Goal: Transaction & Acquisition: Purchase product/service

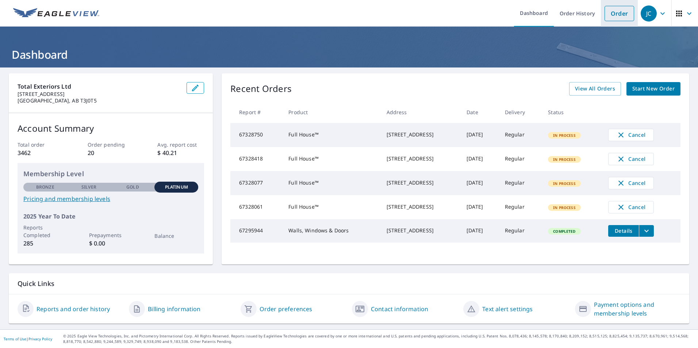
click at [610, 18] on link "Order" at bounding box center [619, 13] width 30 height 15
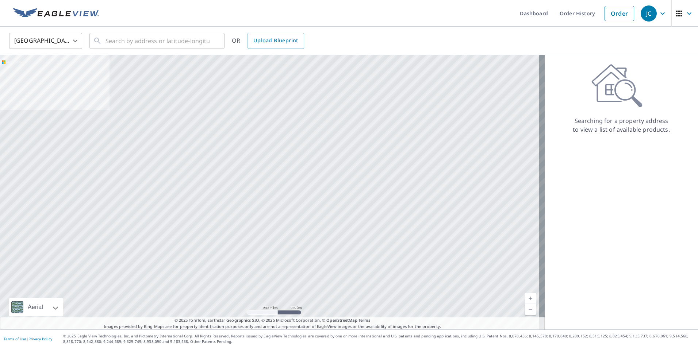
click at [74, 41] on body "JC JC Dashboard Order History Order JC United States US ​ ​ OR Upload Blueprint…" at bounding box center [349, 174] width 698 height 348
click at [58, 78] on li "[GEOGRAPHIC_DATA]" at bounding box center [45, 73] width 73 height 13
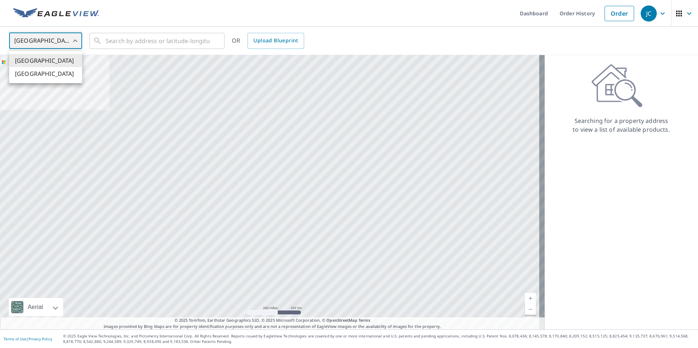
type input "CA"
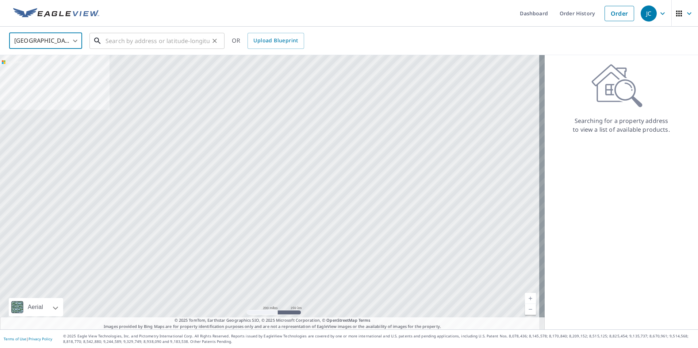
click at [114, 46] on input "text" at bounding box center [157, 41] width 104 height 20
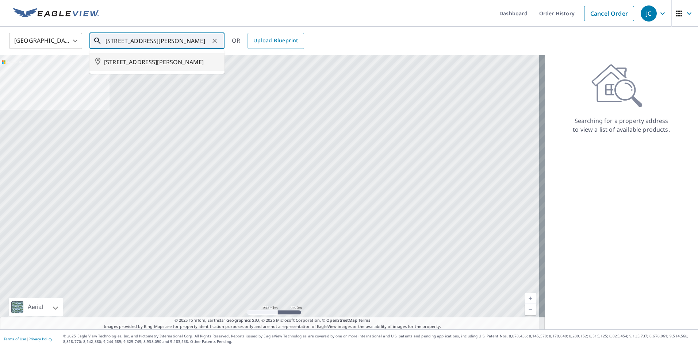
click at [102, 71] on li "[STREET_ADDRESS][PERSON_NAME]" at bounding box center [156, 62] width 135 height 18
type input "[STREET_ADDRESS][PERSON_NAME]"
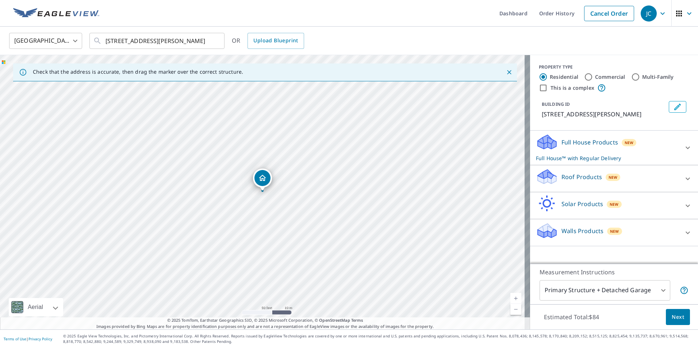
click at [673, 153] on div "Full House Products New Full House™ with Regular Delivery" at bounding box center [614, 148] width 156 height 28
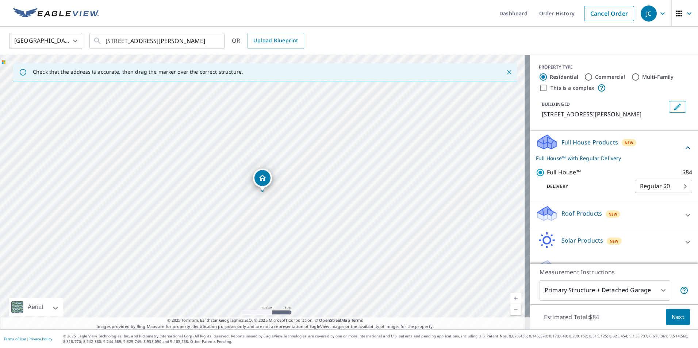
click at [683, 220] on icon at bounding box center [687, 215] width 9 height 9
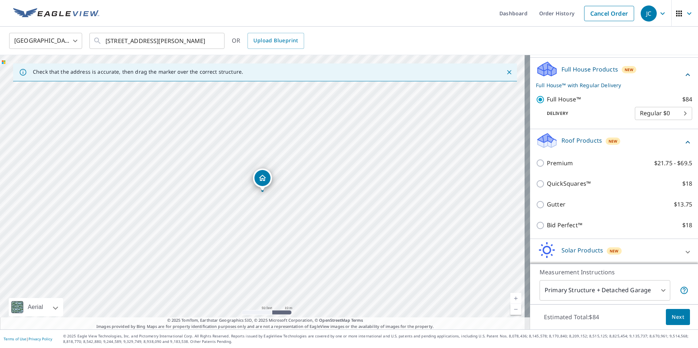
click at [530, 169] on div "Roof Products New Premium $21.75 - $69.5 QuickSquares™ $18 Gutter $13.75 Bid Pe…" at bounding box center [614, 184] width 168 height 110
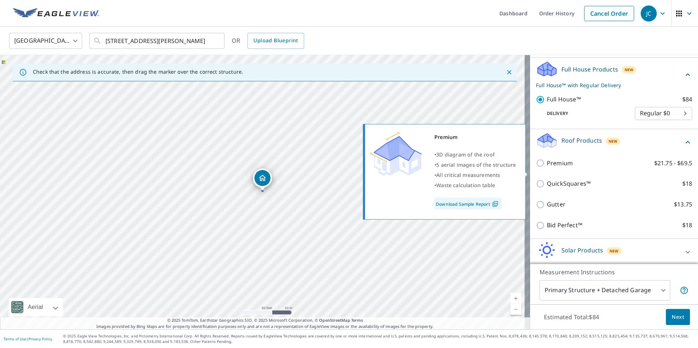
click at [536, 168] on input "Premium $21.75 - $69.5" at bounding box center [541, 163] width 11 height 9
checkbox input "true"
checkbox input "false"
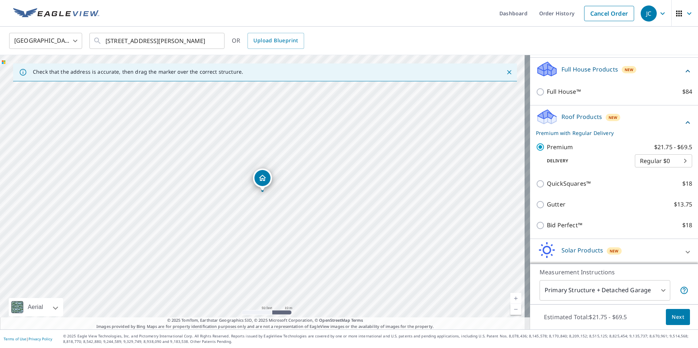
click at [676, 320] on span "Next" at bounding box center [678, 317] width 12 height 9
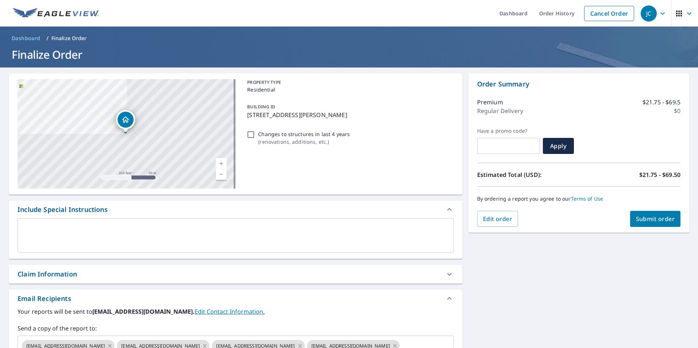
click at [648, 218] on span "Submit order" at bounding box center [655, 219] width 39 height 8
checkbox input "true"
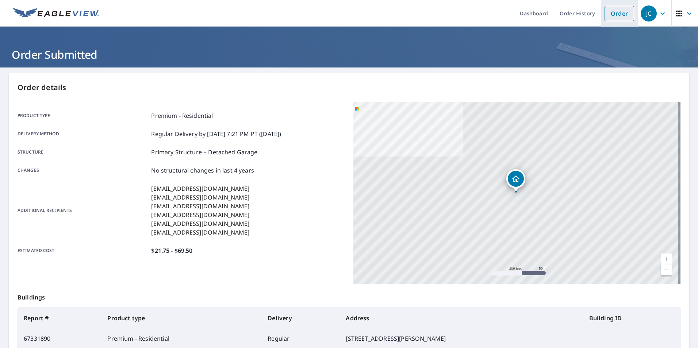
click at [612, 18] on link "Order" at bounding box center [619, 13] width 30 height 15
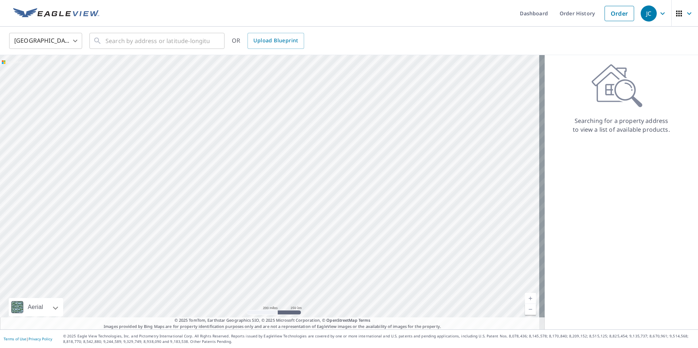
click at [74, 43] on body "JC JC Dashboard Order History Order JC United States US ​ ​ OR Upload Blueprint…" at bounding box center [349, 174] width 698 height 348
click at [61, 72] on li "[GEOGRAPHIC_DATA]" at bounding box center [45, 73] width 73 height 13
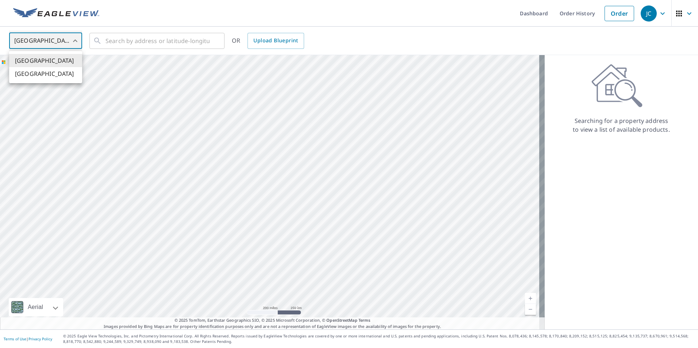
type input "CA"
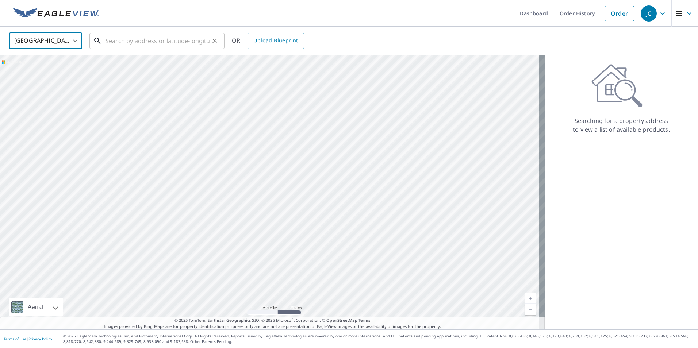
click at [119, 42] on input "text" at bounding box center [157, 41] width 104 height 20
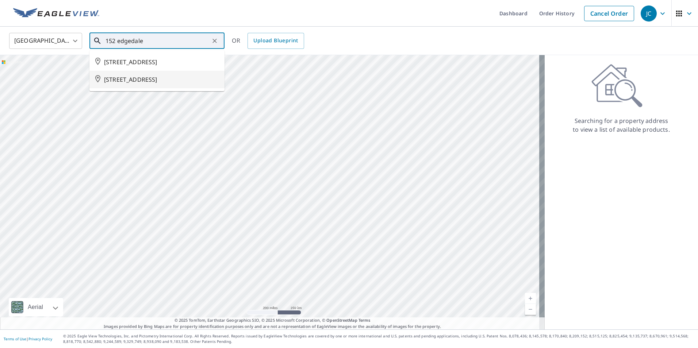
click at [116, 84] on span "[STREET_ADDRESS]" at bounding box center [161, 79] width 115 height 9
type input "[STREET_ADDRESS]"
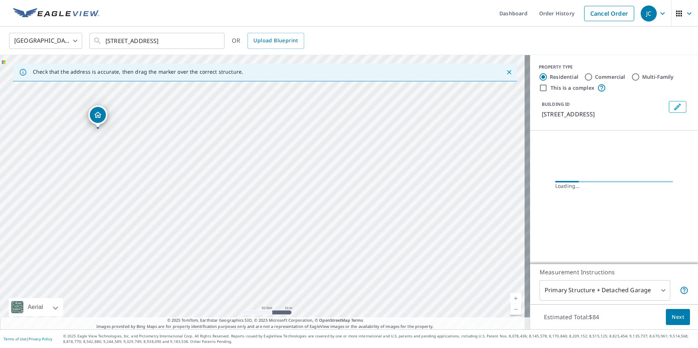
drag, startPoint x: 157, startPoint y: 187, endPoint x: 380, endPoint y: 262, distance: 235.2
click at [380, 262] on div "[STREET_ADDRESS]" at bounding box center [265, 192] width 530 height 274
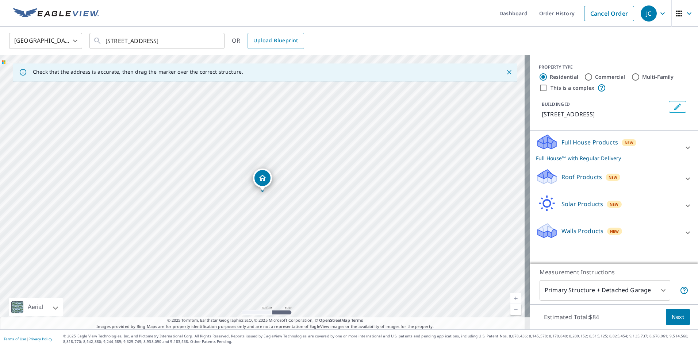
click at [684, 237] on icon at bounding box center [687, 232] width 9 height 9
click at [683, 152] on icon at bounding box center [687, 147] width 9 height 9
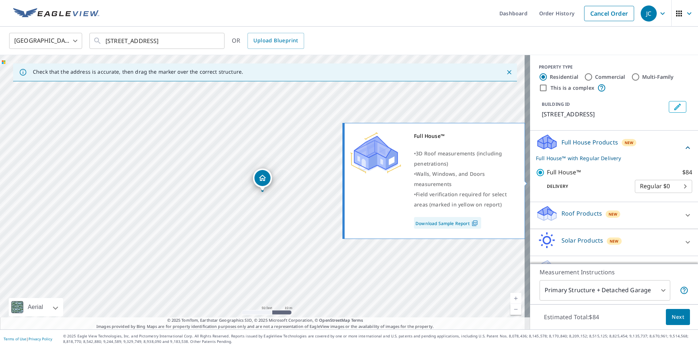
click at [536, 177] on input "Full House™ $84" at bounding box center [541, 172] width 11 height 9
checkbox input "false"
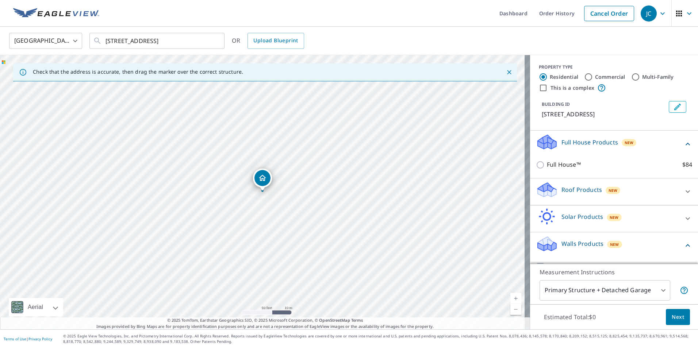
scroll to position [46, 0]
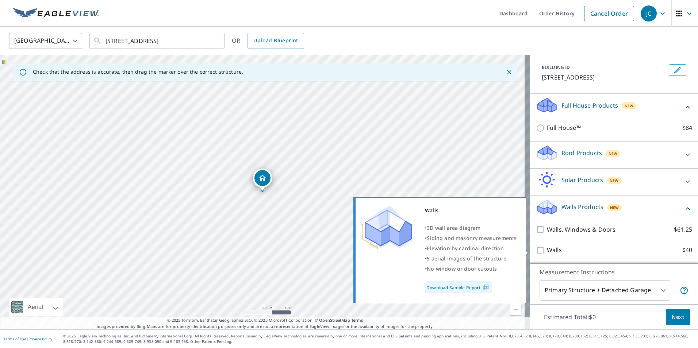
click at [537, 250] on input "Walls $40" at bounding box center [541, 250] width 11 height 9
checkbox input "true"
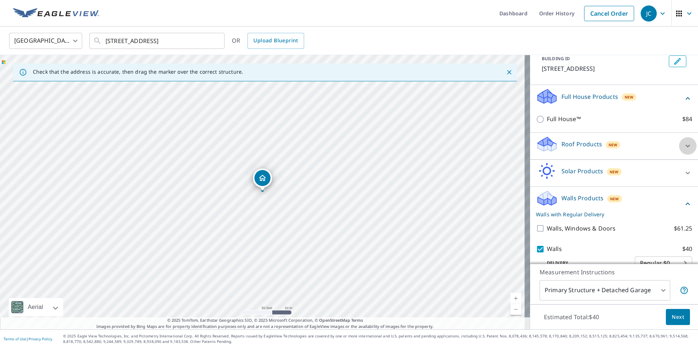
click at [685, 147] on icon at bounding box center [687, 146] width 4 height 3
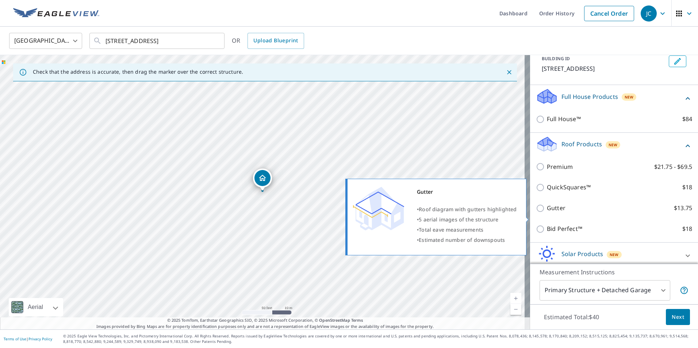
click at [536, 213] on input "Gutter $13.75" at bounding box center [541, 208] width 11 height 9
checkbox input "true"
checkbox input "false"
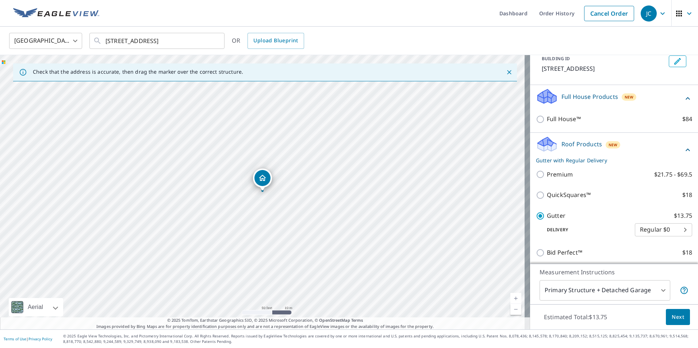
scroll to position [152, 0]
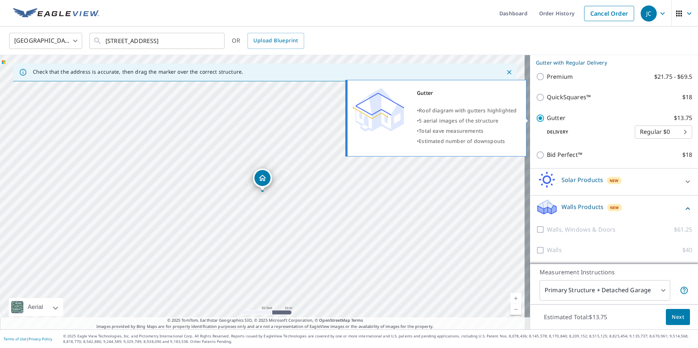
click at [537, 119] on input "Gutter $13.75" at bounding box center [541, 118] width 11 height 9
checkbox input "false"
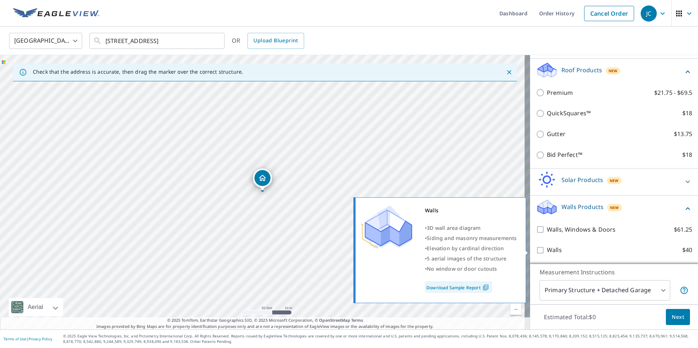
click at [536, 253] on input "Walls $40" at bounding box center [541, 250] width 11 height 9
checkbox input "true"
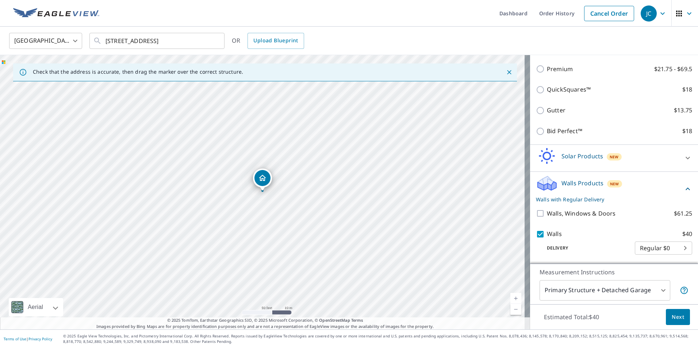
scroll to position [152, 0]
click at [672, 318] on span "Next" at bounding box center [678, 317] width 12 height 9
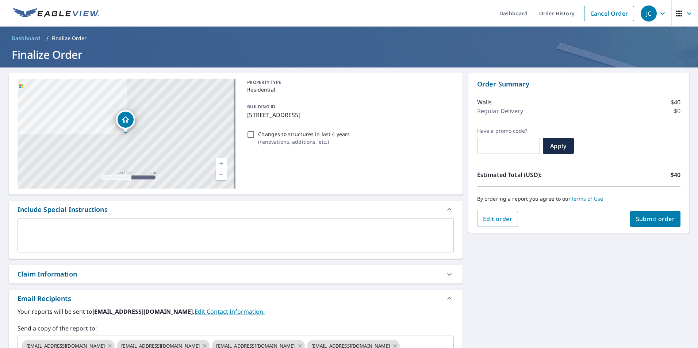
click at [642, 223] on span "Submit order" at bounding box center [655, 219] width 39 height 8
checkbox input "true"
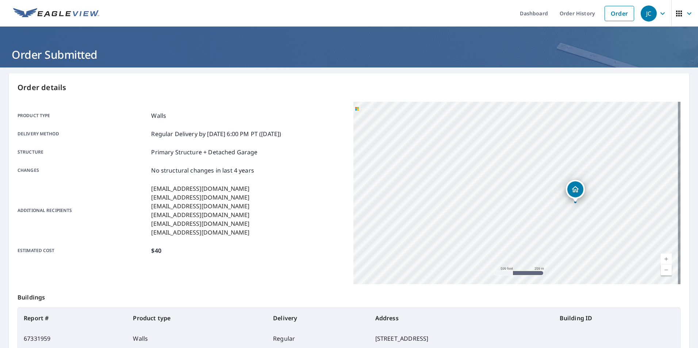
scroll to position [81, 0]
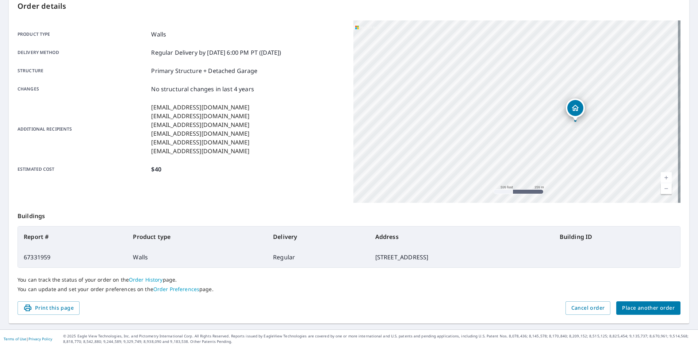
click at [635, 306] on span "Place another order" at bounding box center [648, 308] width 53 height 9
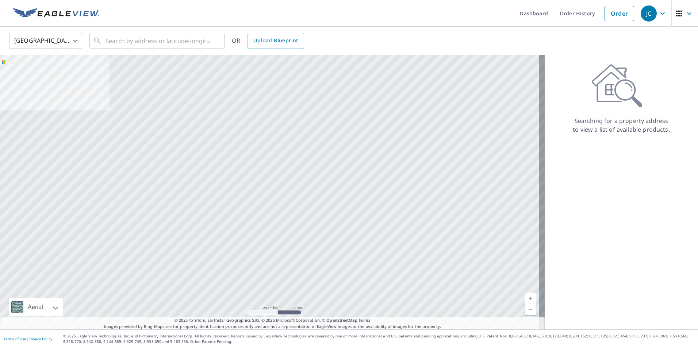
click at [75, 41] on body "JC JC Dashboard Order History Order JC United States US ​ ​ OR Upload Blueprint…" at bounding box center [349, 174] width 698 height 348
click at [61, 74] on li "[GEOGRAPHIC_DATA]" at bounding box center [45, 73] width 73 height 13
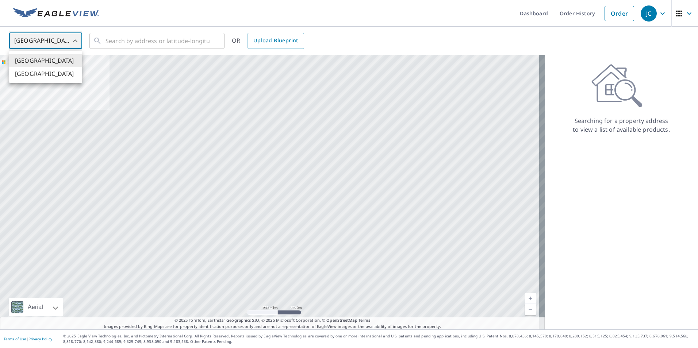
type input "CA"
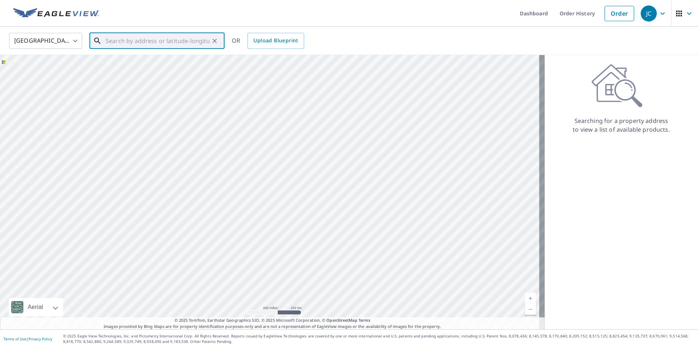
click at [113, 43] on input "text" at bounding box center [157, 41] width 104 height 20
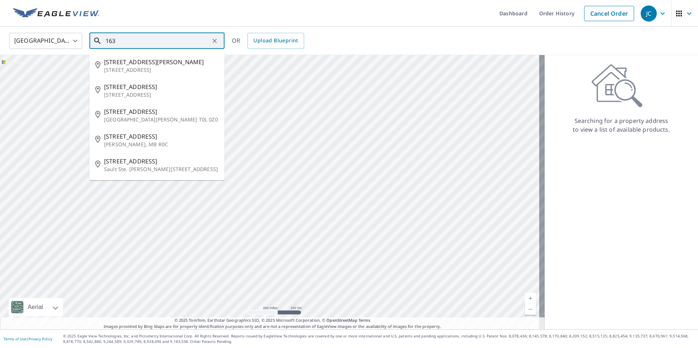
type input "163"
